Goal: Find specific page/section: Find specific page/section

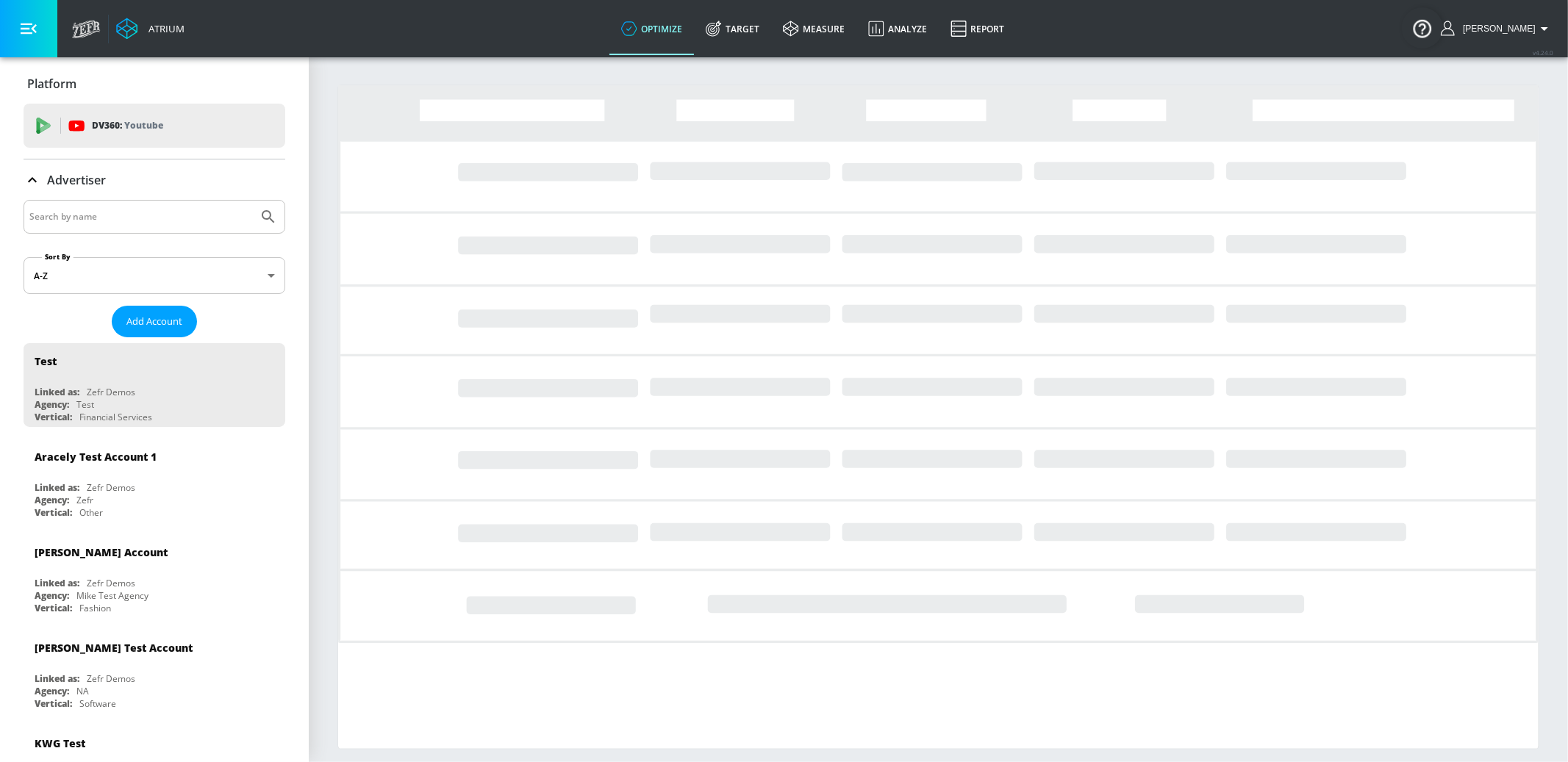
drag, startPoint x: 85, startPoint y: 236, endPoint x: 82, endPoint y: 214, distance: 22.2
click at [82, 214] on input "Search by name" at bounding box center [140, 217] width 223 height 20
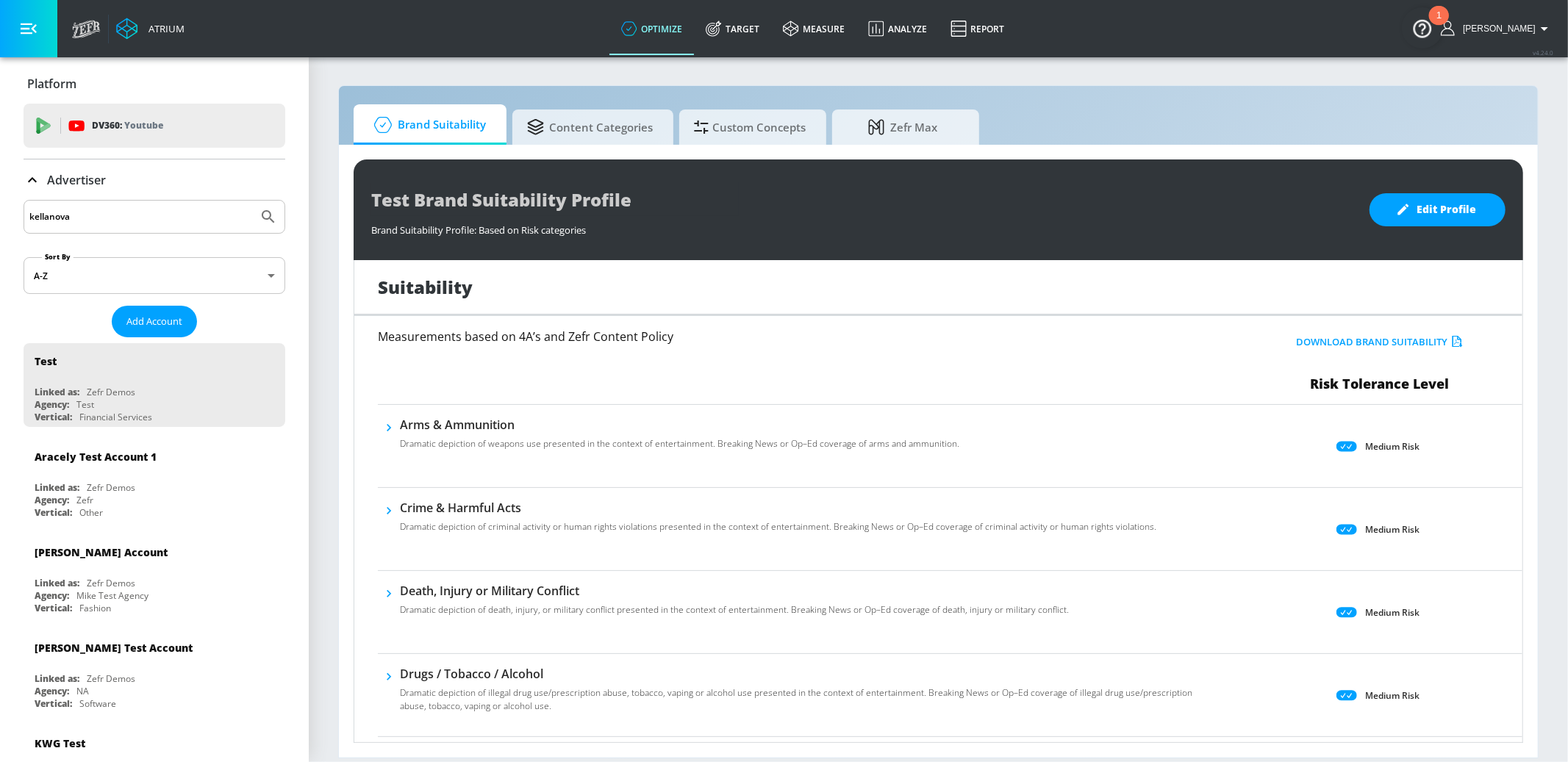
type input "kellanova"
click at [252, 200] on button "Submit Search" at bounding box center [268, 216] width 32 height 32
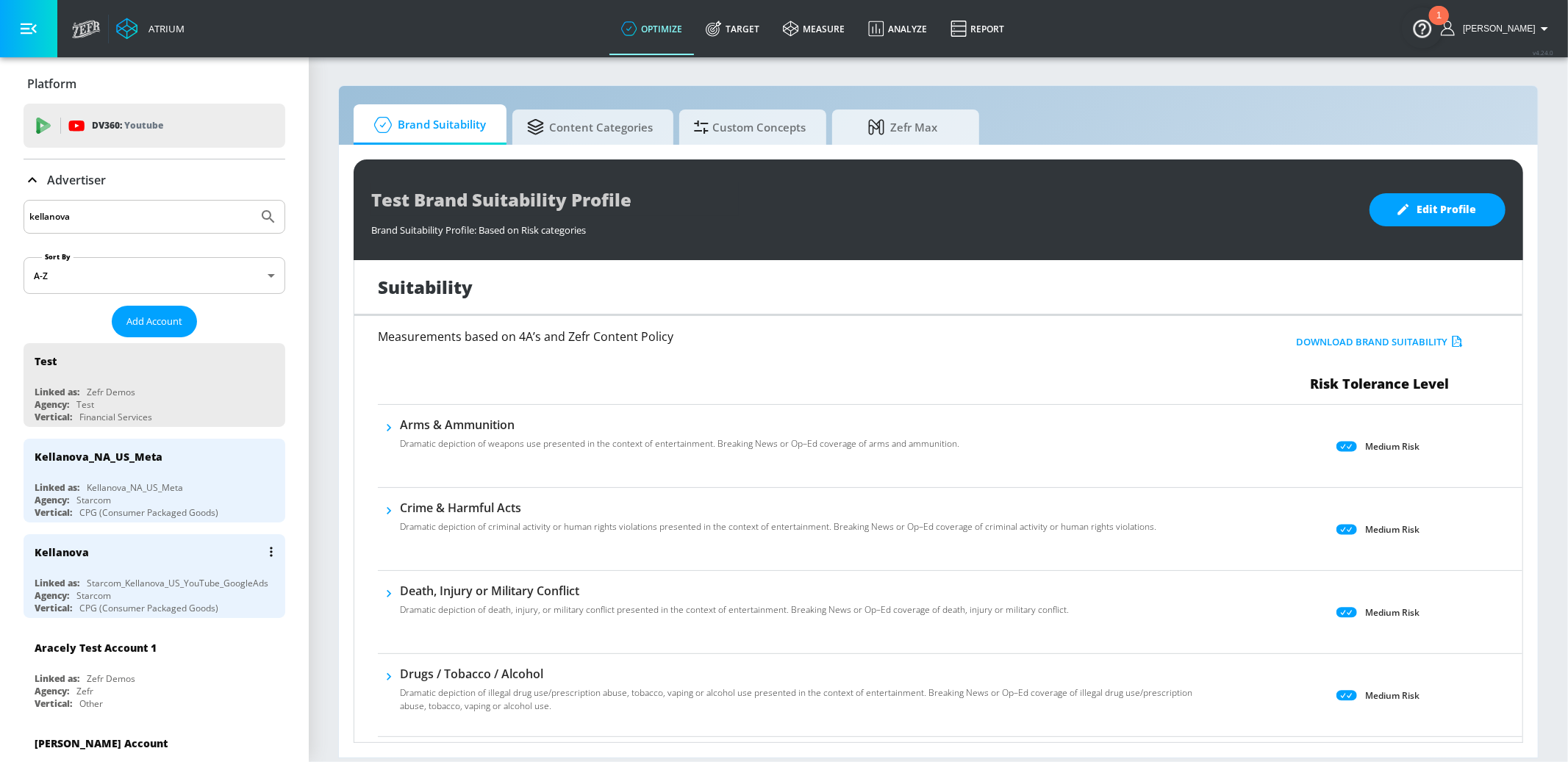
click at [188, 555] on div "Kellanova" at bounding box center [158, 552] width 247 height 35
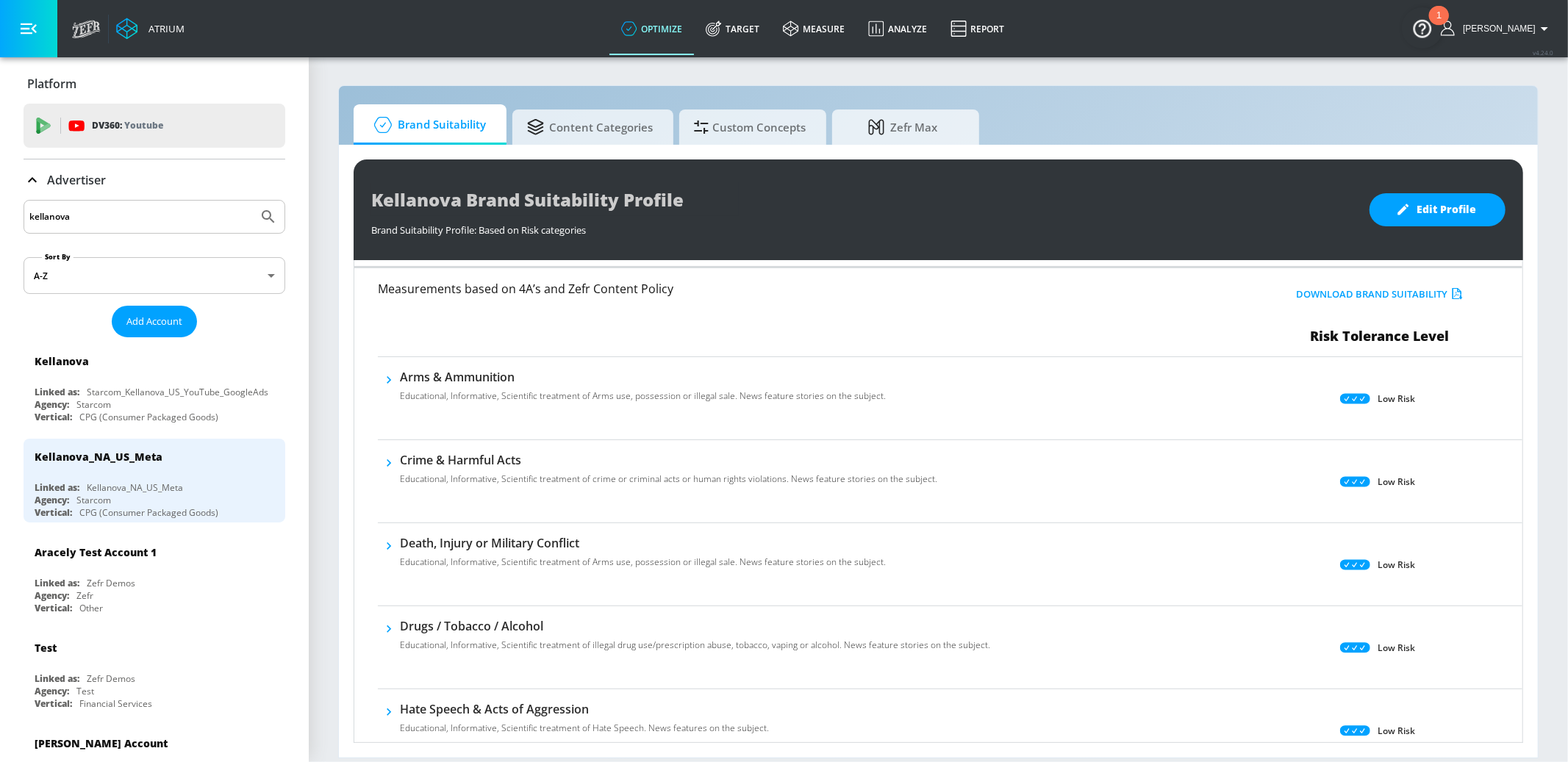
scroll to position [50, 0]
click at [384, 540] on icon "button" at bounding box center [389, 544] width 15 height 15
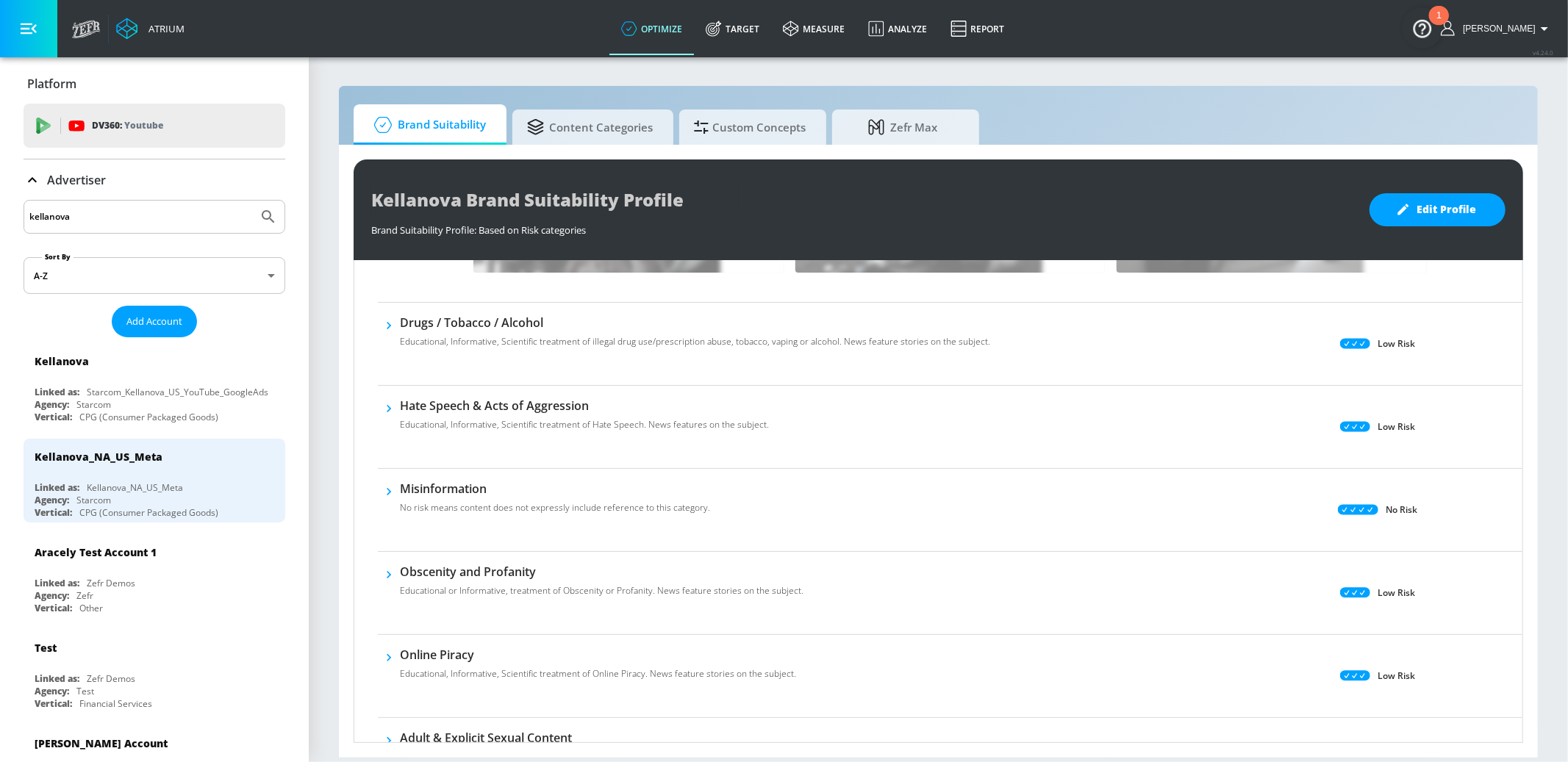
scroll to position [1135, 0]
